Goal: Find specific page/section: Find specific page/section

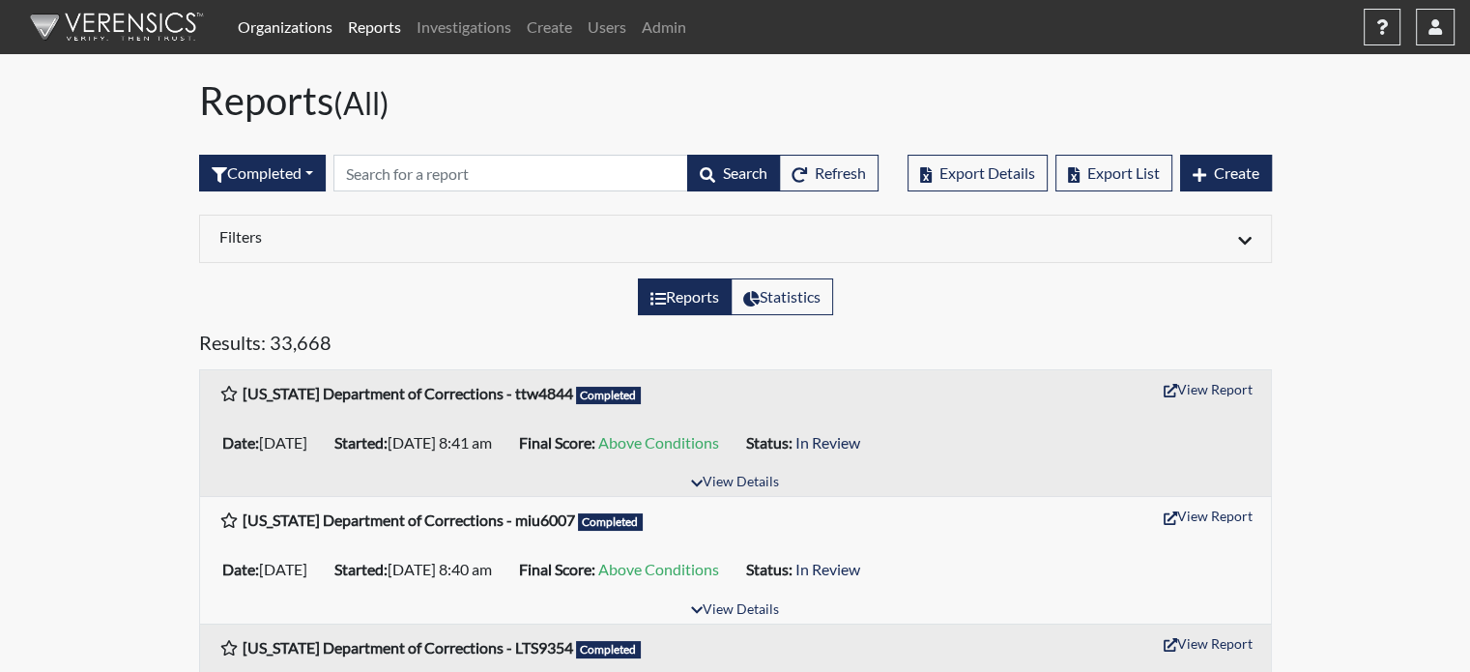
click at [299, 23] on link "Organizations" at bounding box center [285, 27] width 110 height 39
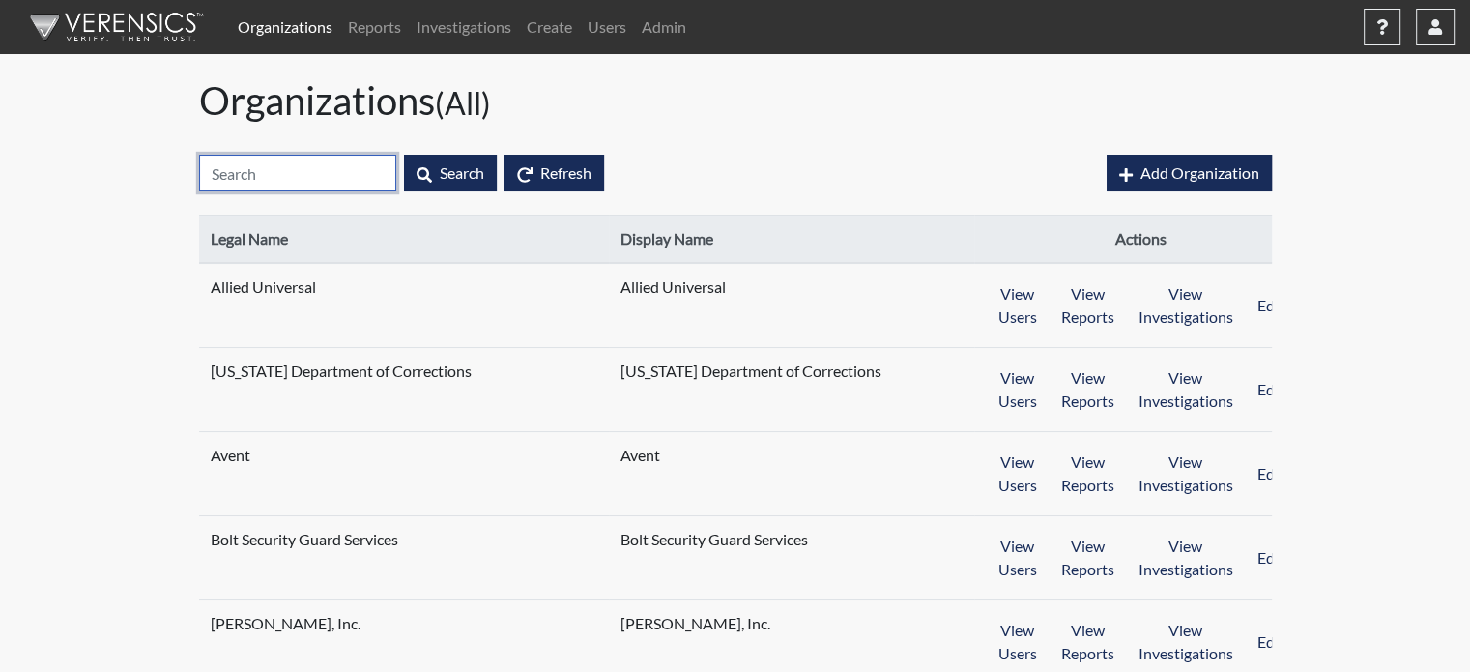
click at [318, 167] on input "text" at bounding box center [297, 173] width 197 height 37
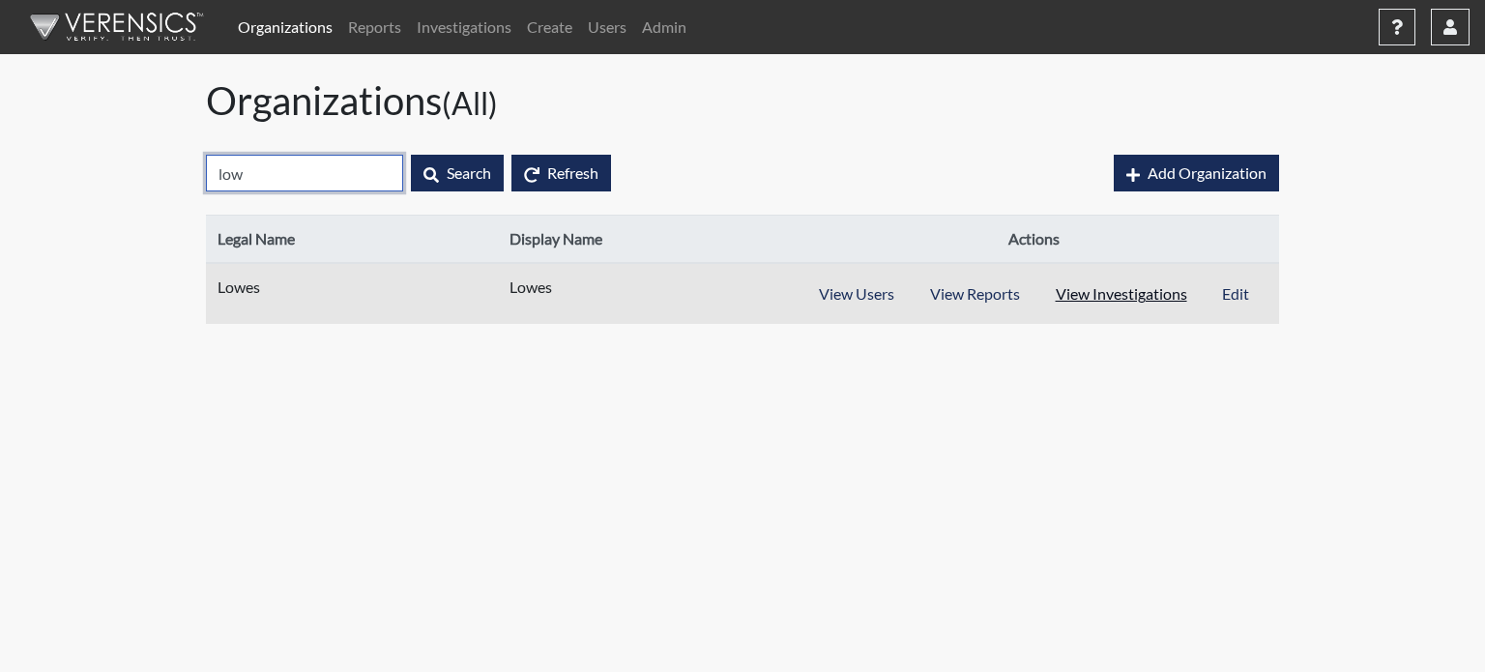
type input "low"
click at [1159, 285] on button "View Investigations" at bounding box center [1121, 294] width 168 height 37
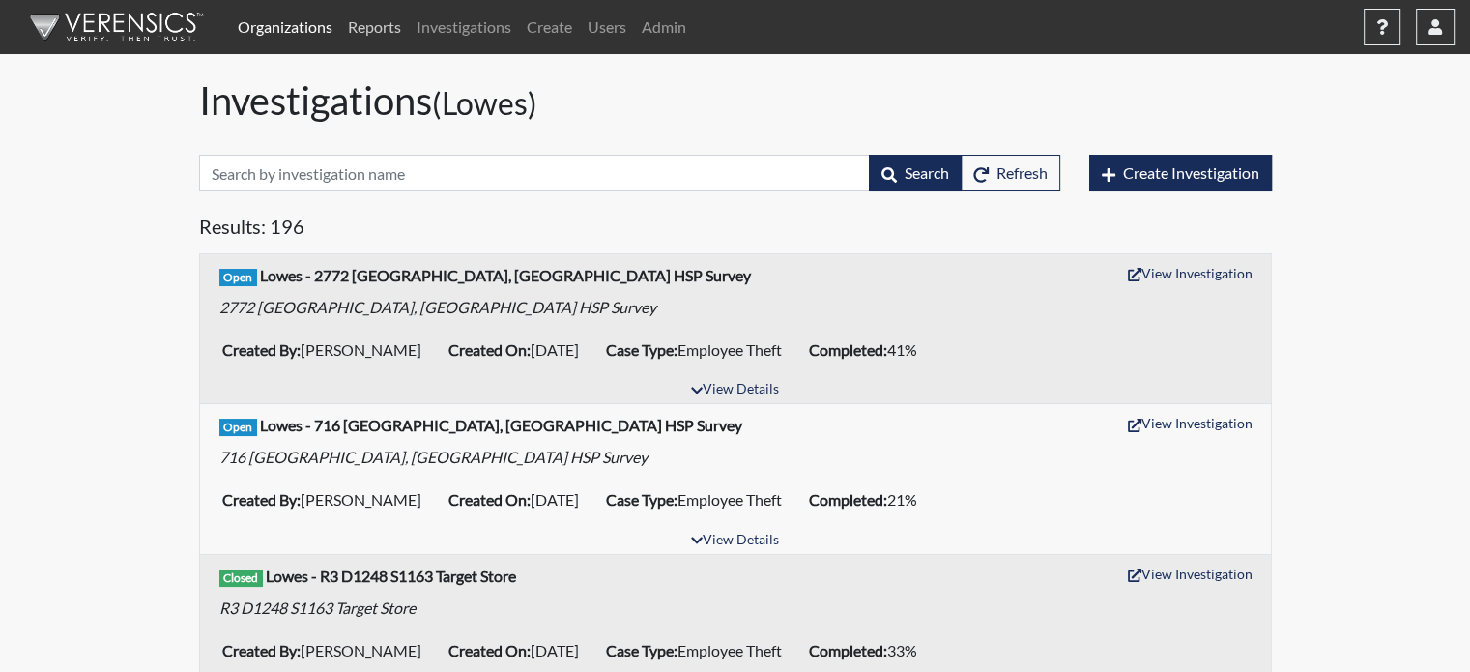
click at [378, 30] on link "Reports" at bounding box center [374, 27] width 69 height 39
